Goal: Task Accomplishment & Management: Use online tool/utility

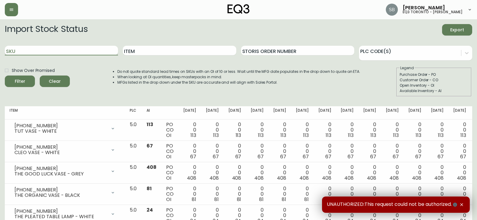
click at [28, 52] on input "SKU" at bounding box center [61, 51] width 113 height 10
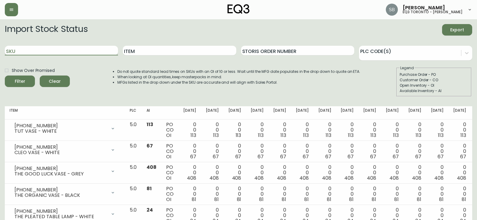
paste input "3020-356-13-A SIMONE 25” SQ TOP-WLNT 25 25 0.8"
click at [5, 76] on button "Filter" at bounding box center [20, 81] width 30 height 11
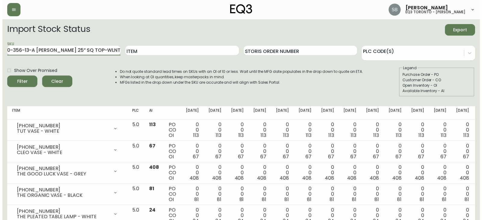
scroll to position [0, 8]
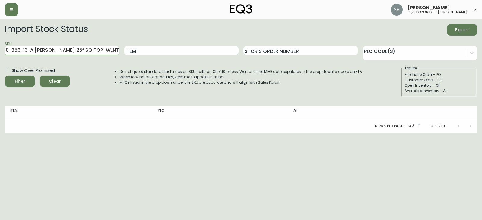
click at [32, 51] on input "3020-356-13-A SIMONE 25” SQ TOP-WLNT 25 25 0.8" at bounding box center [62, 51] width 114 height 10
drag, startPoint x: 34, startPoint y: 49, endPoint x: 208, endPoint y: 51, distance: 174.0
click at [208, 51] on div "SKU 3020-356-13-A SIMONE 25” SQ TOP-WLNT 25 25 0.8 Item Storis Order Number PLC…" at bounding box center [241, 51] width 472 height 20
type input "3020-356-13-A"
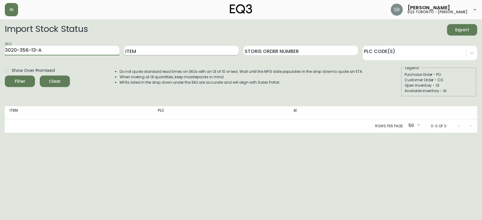
click at [5, 76] on button "Filter" at bounding box center [20, 81] width 30 height 11
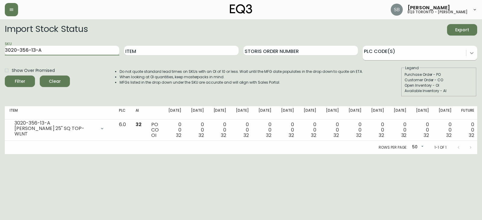
click at [469, 56] on div at bounding box center [471, 53] width 11 height 11
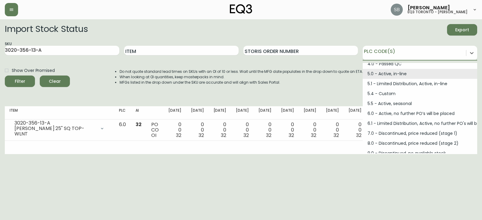
scroll to position [81, 0]
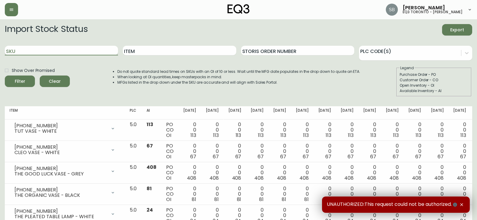
click at [102, 51] on input "SKU" at bounding box center [61, 51] width 113 height 10
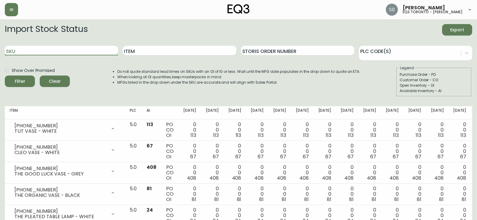
paste input "[PHONE_NUMBER]"
click at [5, 76] on button "Filter" at bounding box center [20, 81] width 30 height 11
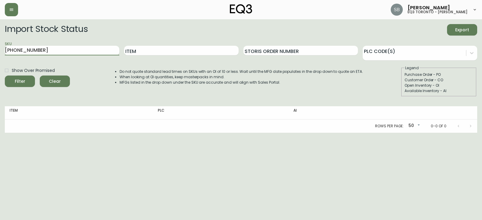
drag, startPoint x: 50, startPoint y: 52, endPoint x: 0, endPoint y: 55, distance: 50.1
click at [0, 55] on main "Import Stock Status Export SKU [PHONE_NUMBER] Item Storis Order Number PLC Code…" at bounding box center [241, 75] width 482 height 113
paste input "1"
type input "[PHONE_NUMBER]"
click at [5, 76] on button "Filter" at bounding box center [20, 81] width 30 height 11
